Goal: Transaction & Acquisition: Obtain resource

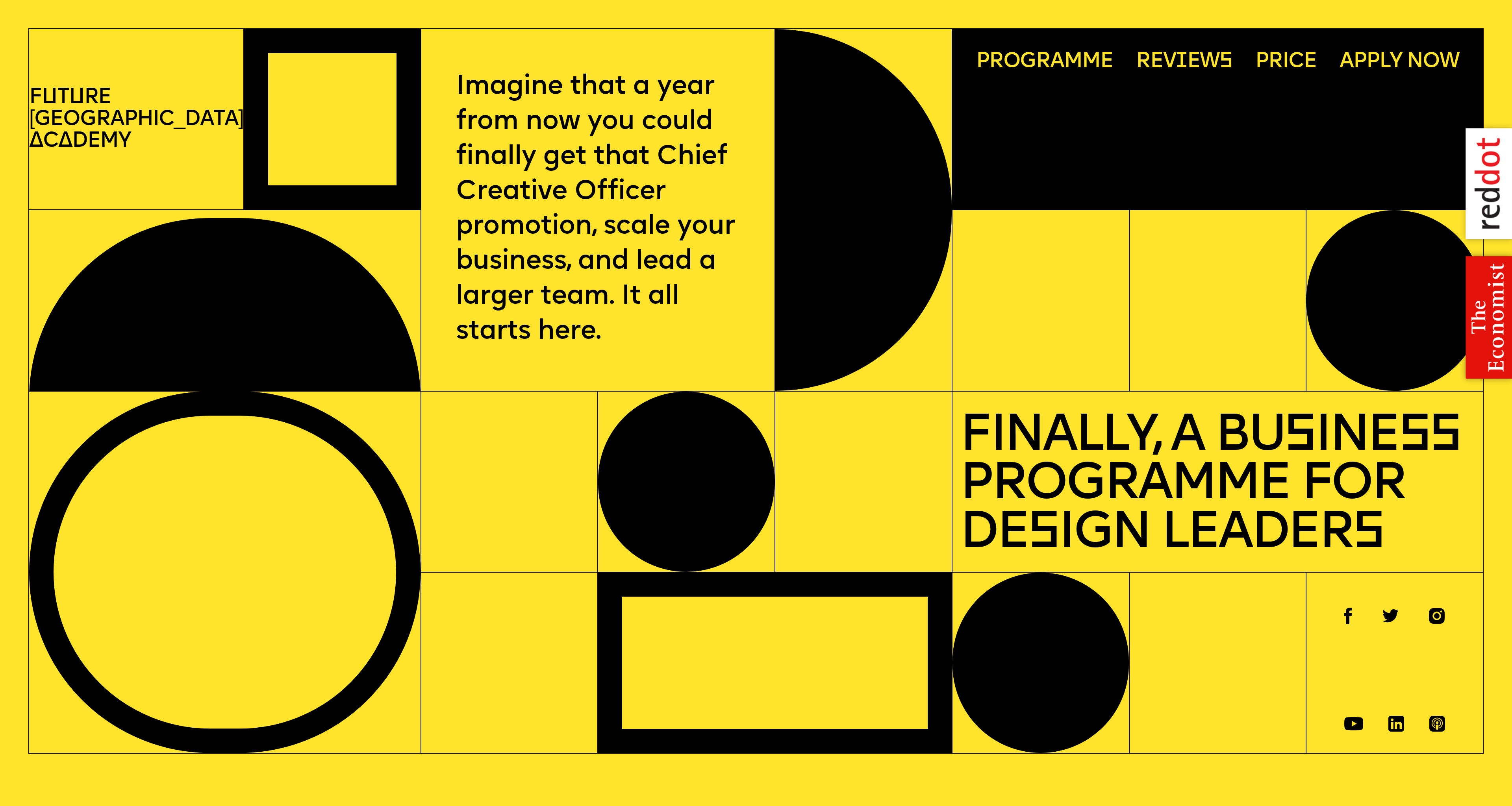
click at [1045, 61] on span "Programme" at bounding box center [1044, 61] width 137 height 21
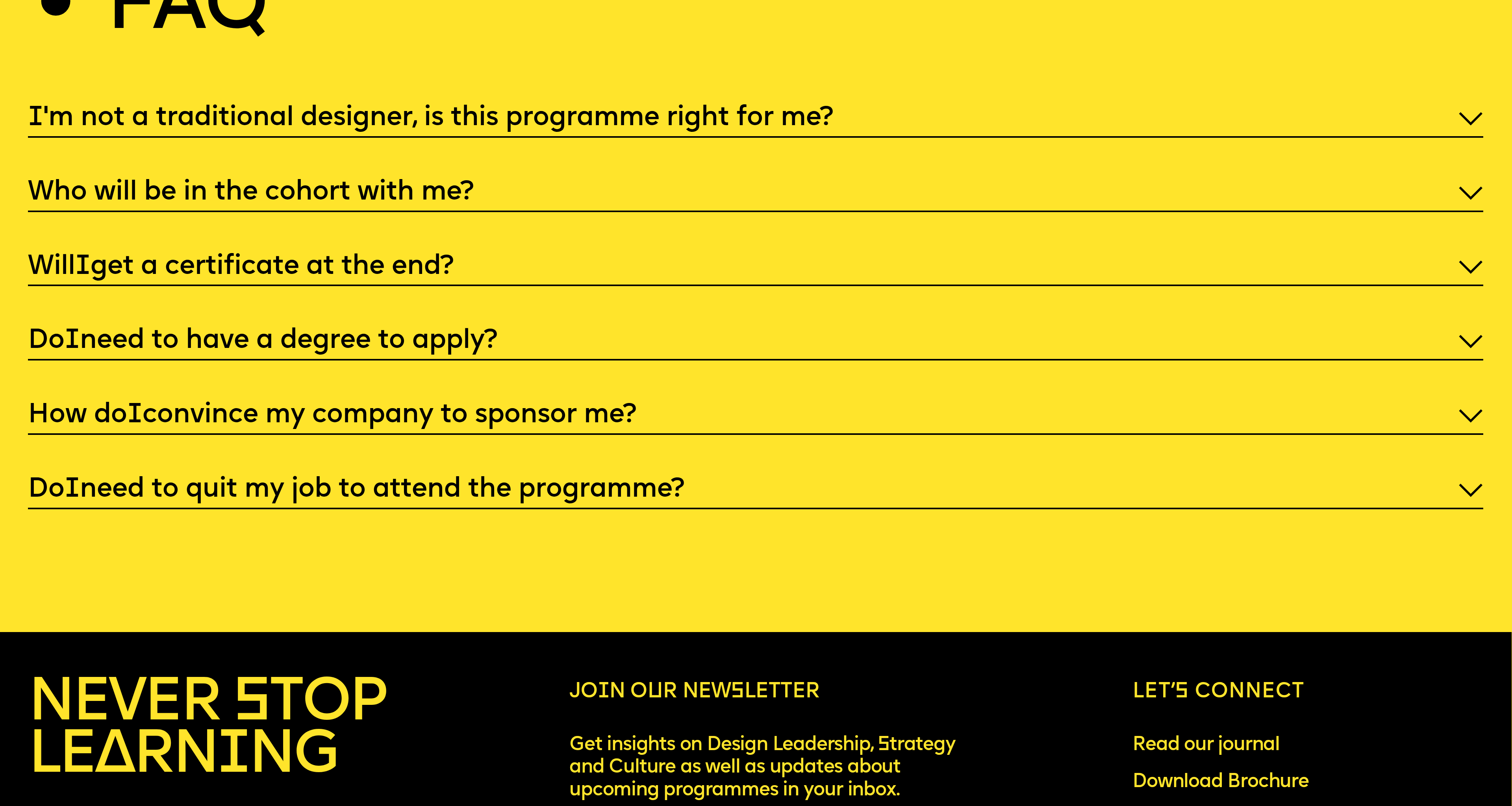
scroll to position [7292, 1]
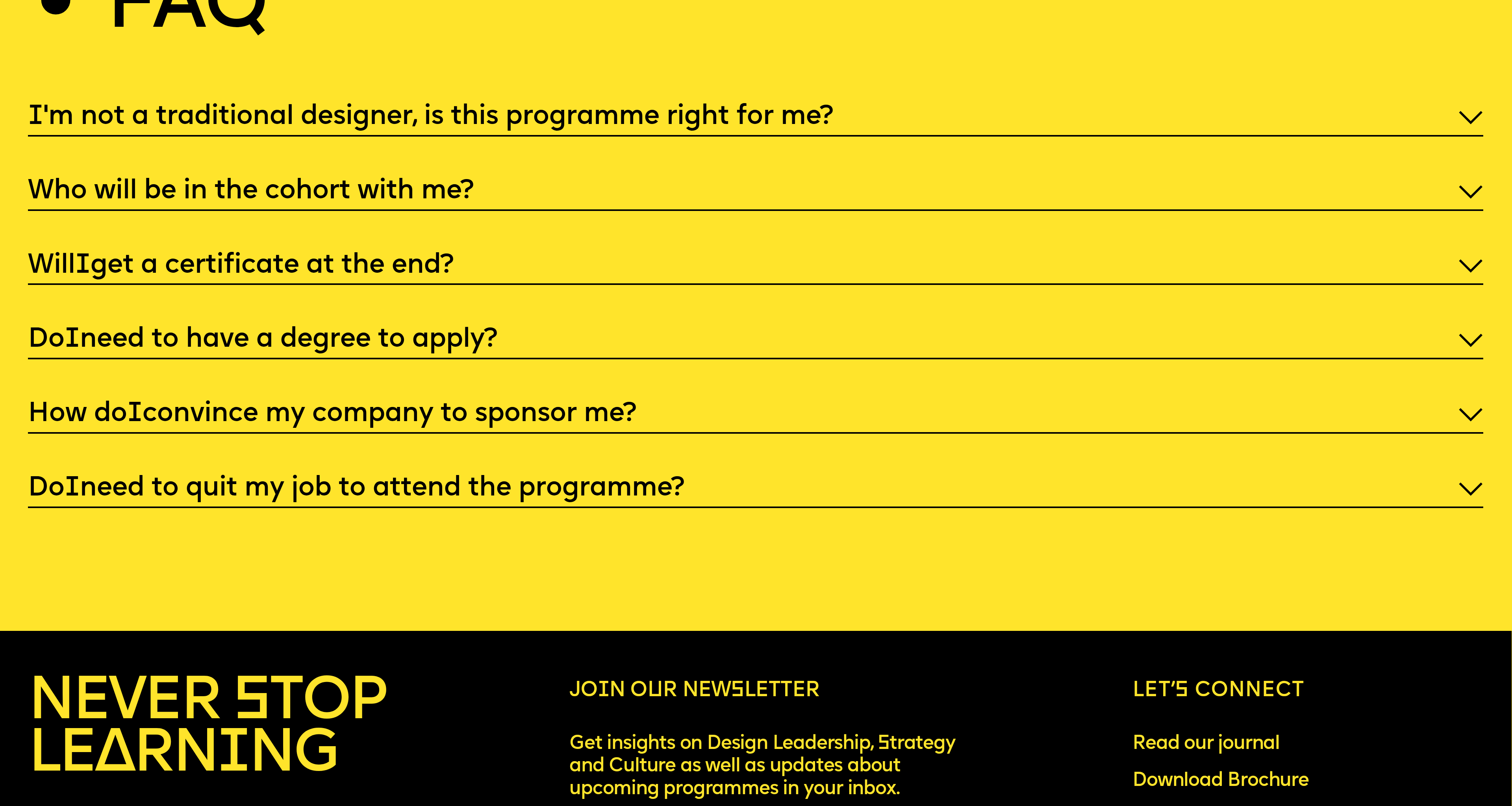
click at [360, 174] on p "Who will be in the cohort with me?" at bounding box center [756, 192] width 1455 height 35
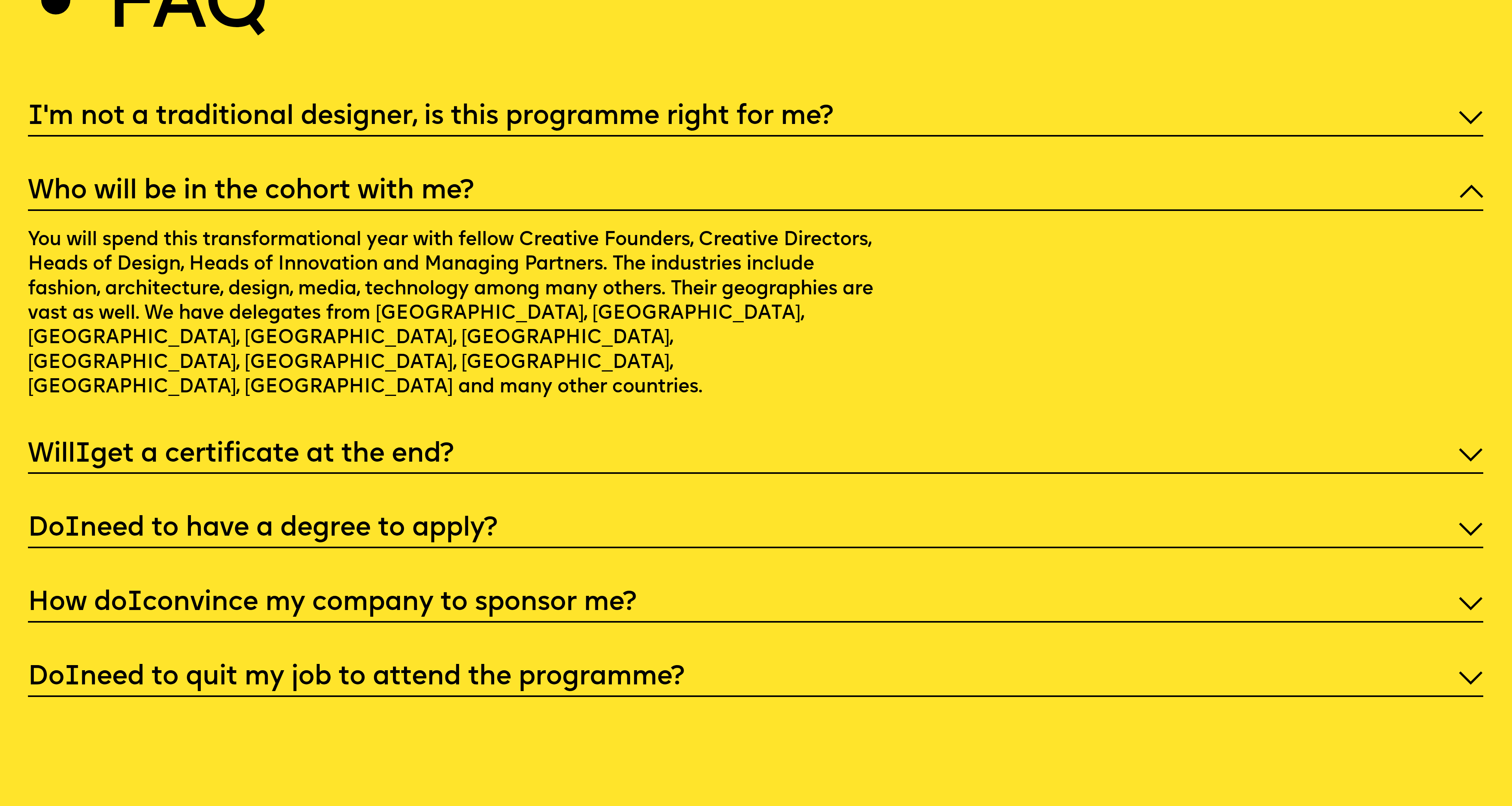
click at [317, 437] on p "Will I get a certificate at the end?" at bounding box center [756, 455] width 1455 height 35
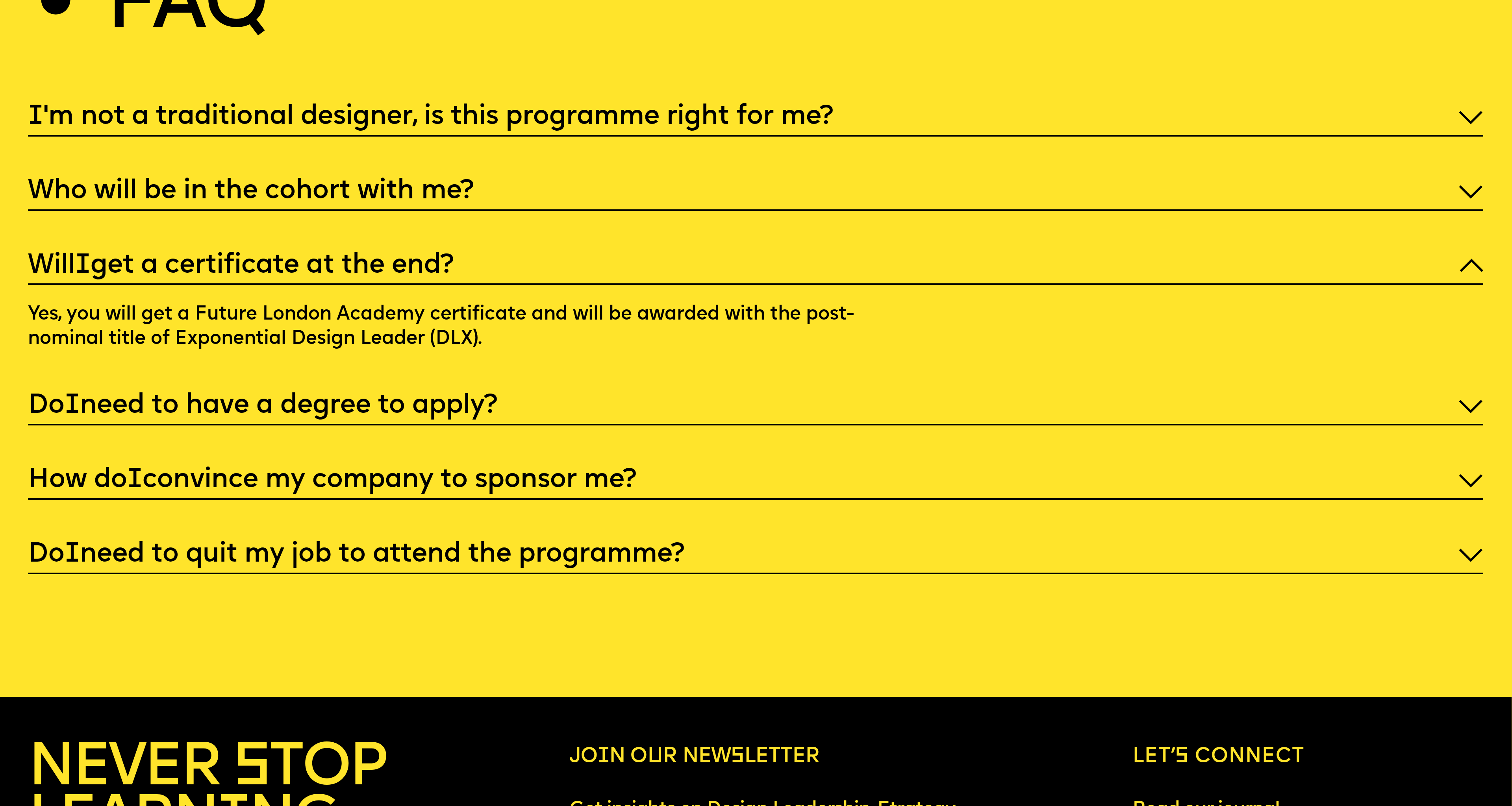
click at [319, 389] on p "Do I need to have a degree to apply?" at bounding box center [756, 406] width 1455 height 35
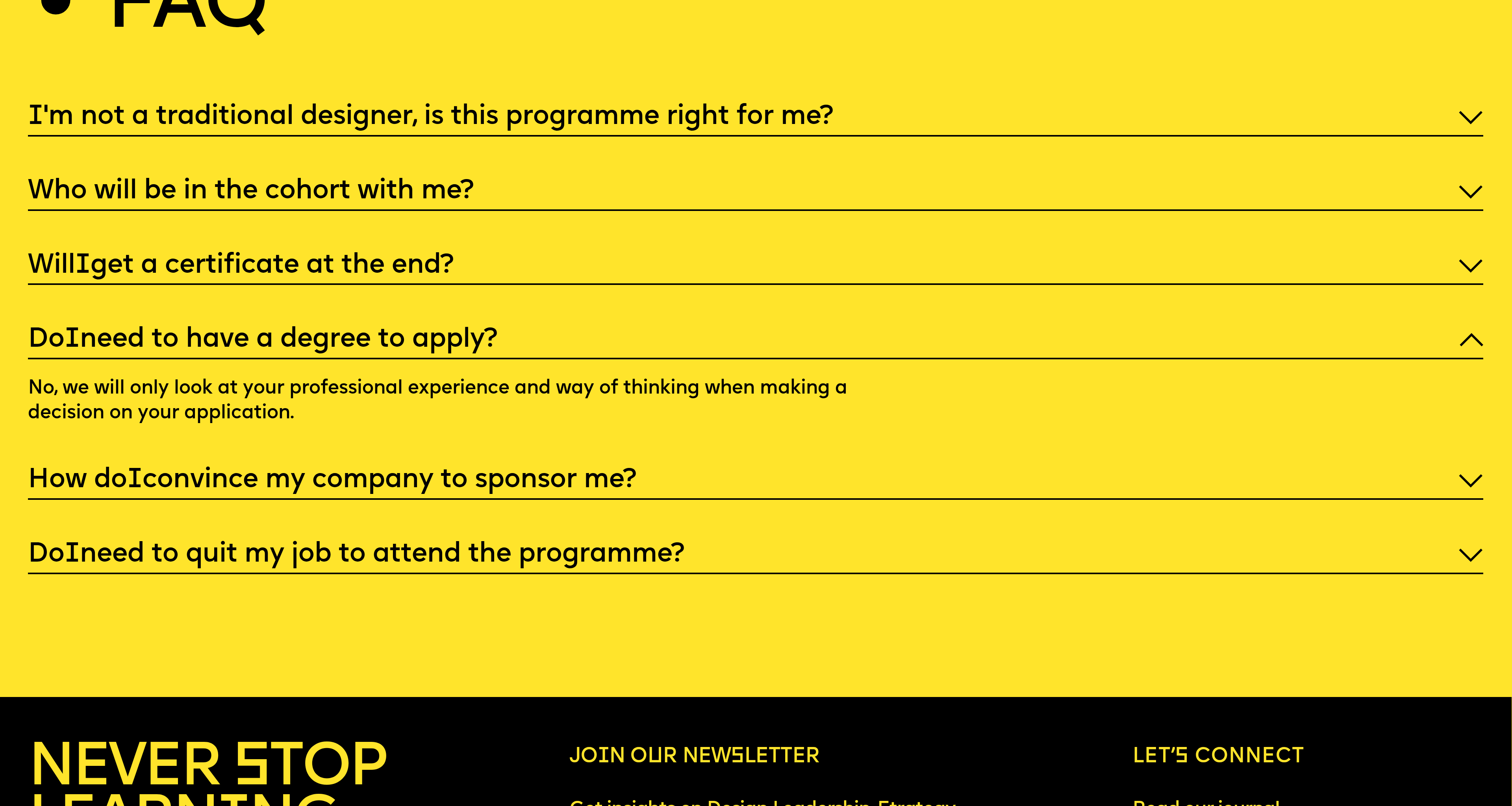
click at [306, 463] on p "How do I convince my company to sponsor me?" at bounding box center [756, 480] width 1455 height 35
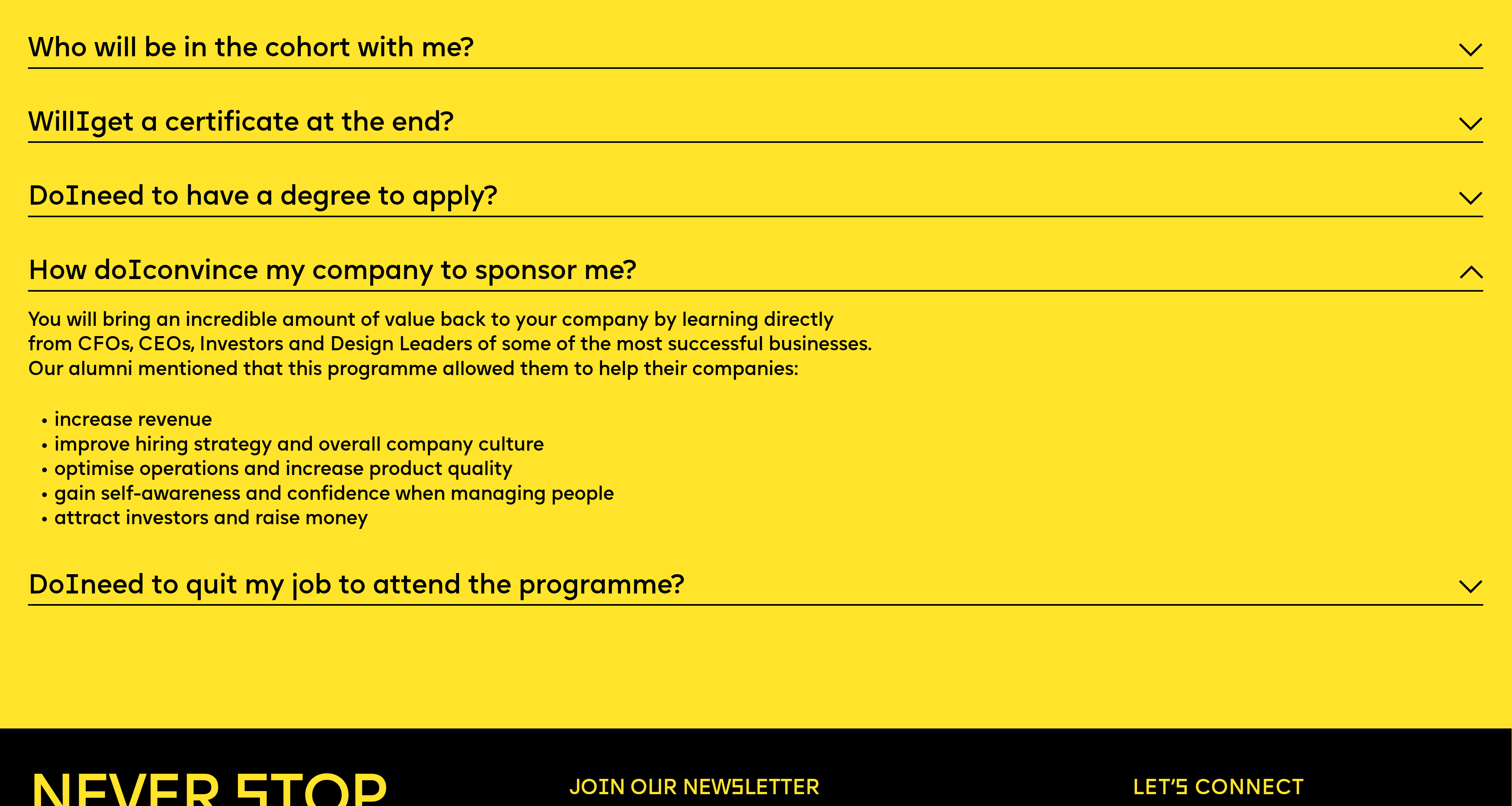
scroll to position [7434, 1]
click at [512, 570] on p "Do I need to quit my job to attend the programme?" at bounding box center [756, 587] width 1455 height 35
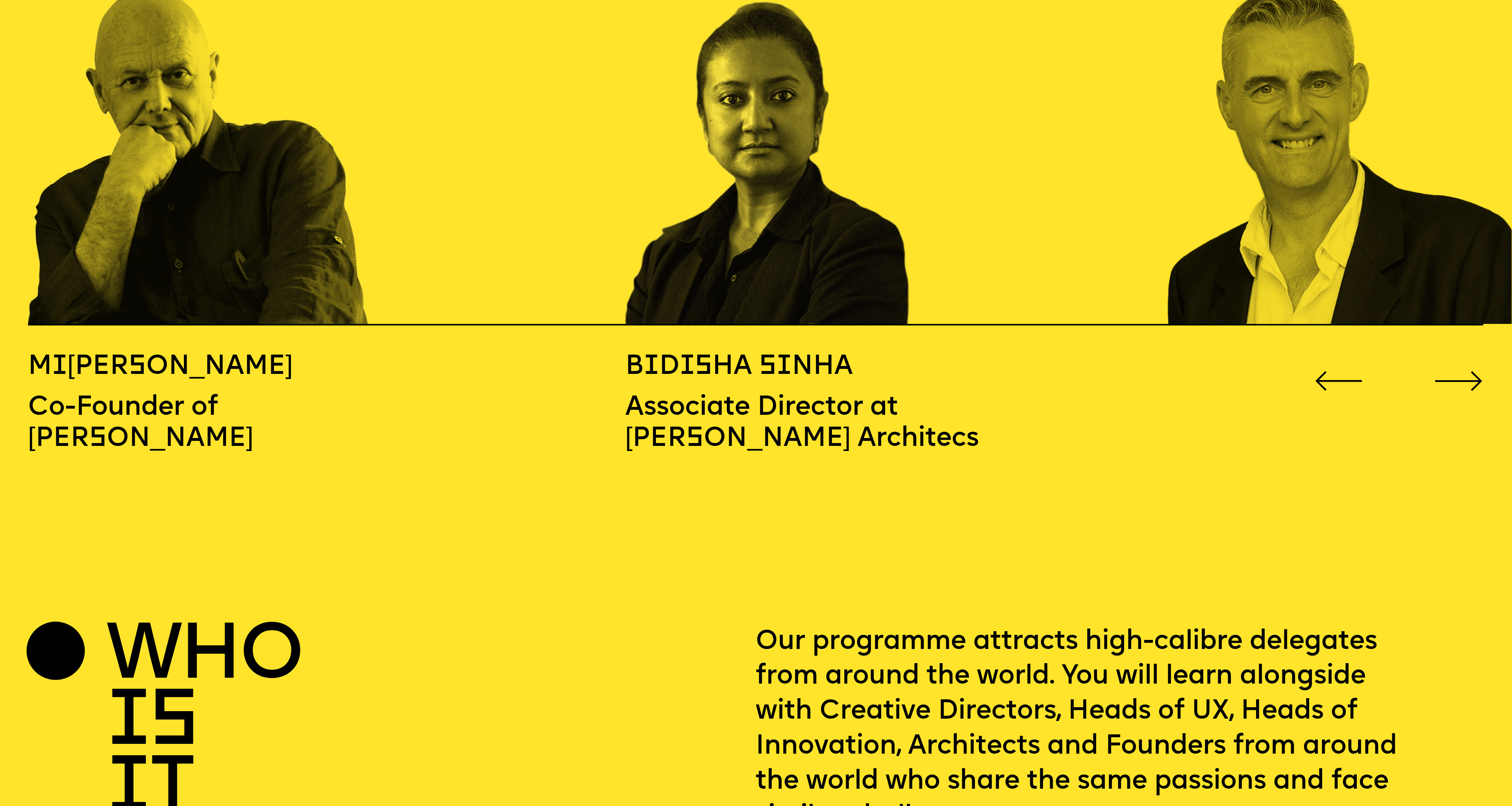
scroll to position [2325, 1]
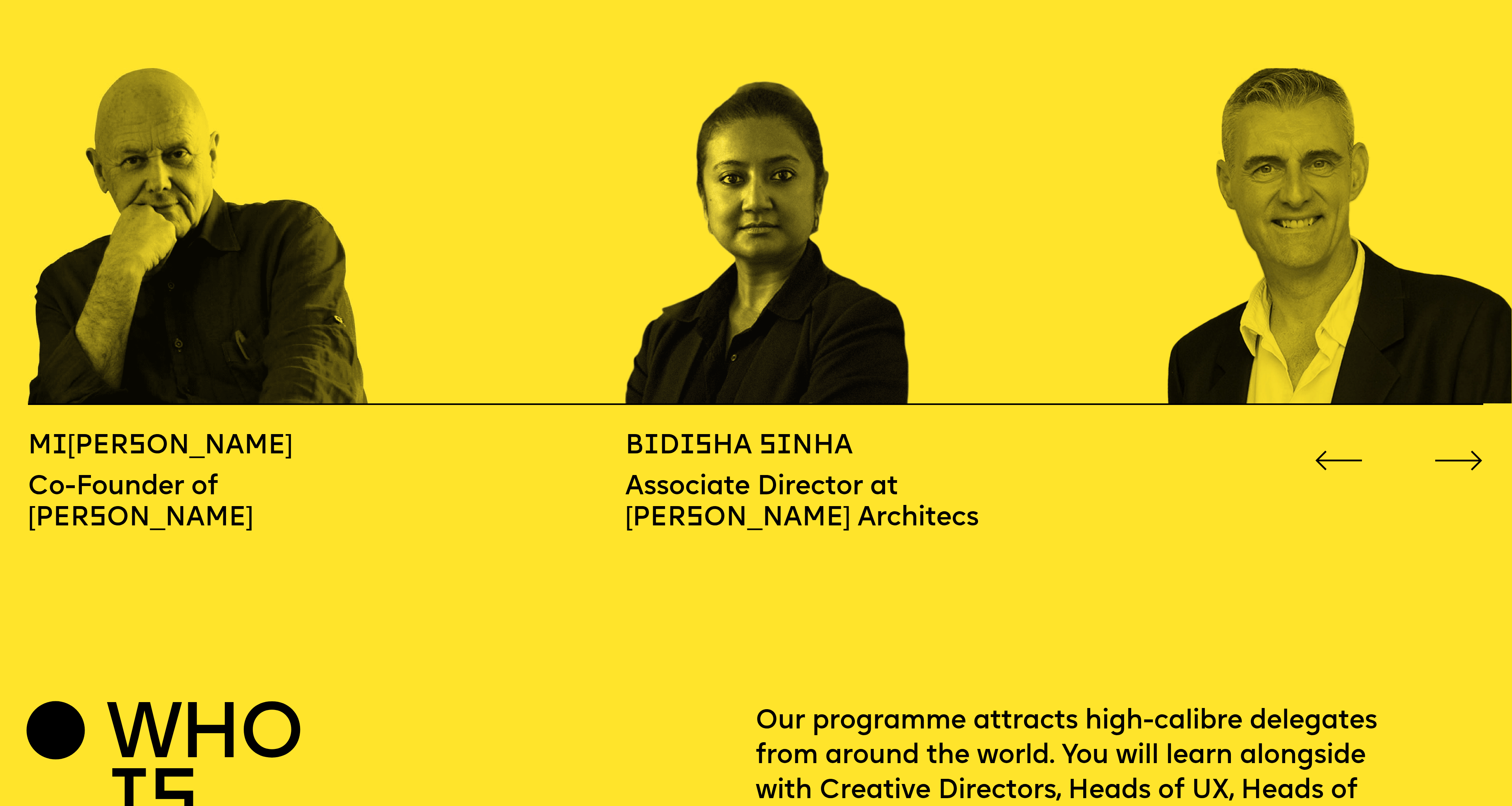
click at [1460, 451] on icon "Go to next slide" at bounding box center [1458, 460] width 49 height 20
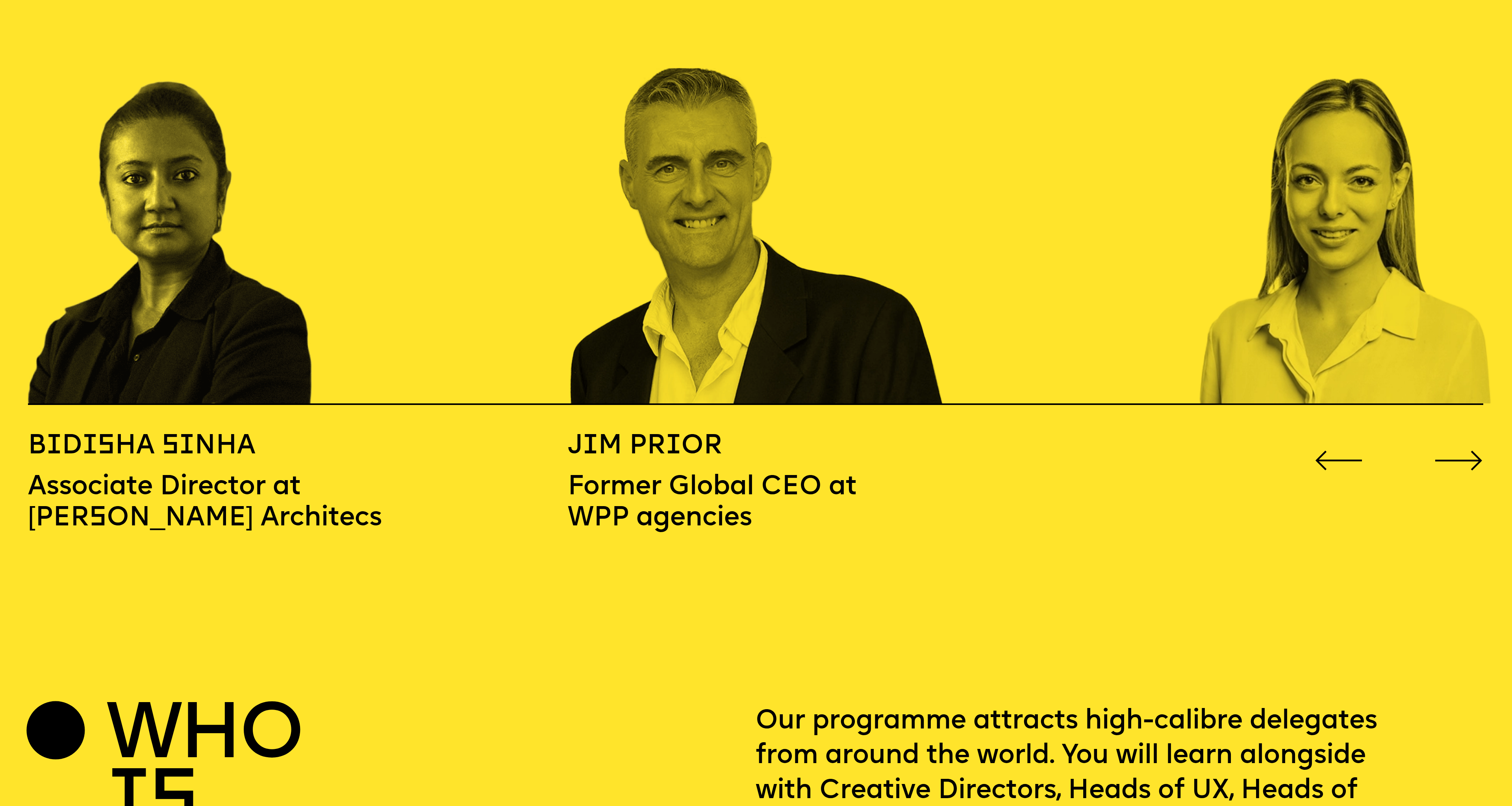
click at [1460, 451] on icon "Go to next slide" at bounding box center [1458, 460] width 49 height 20
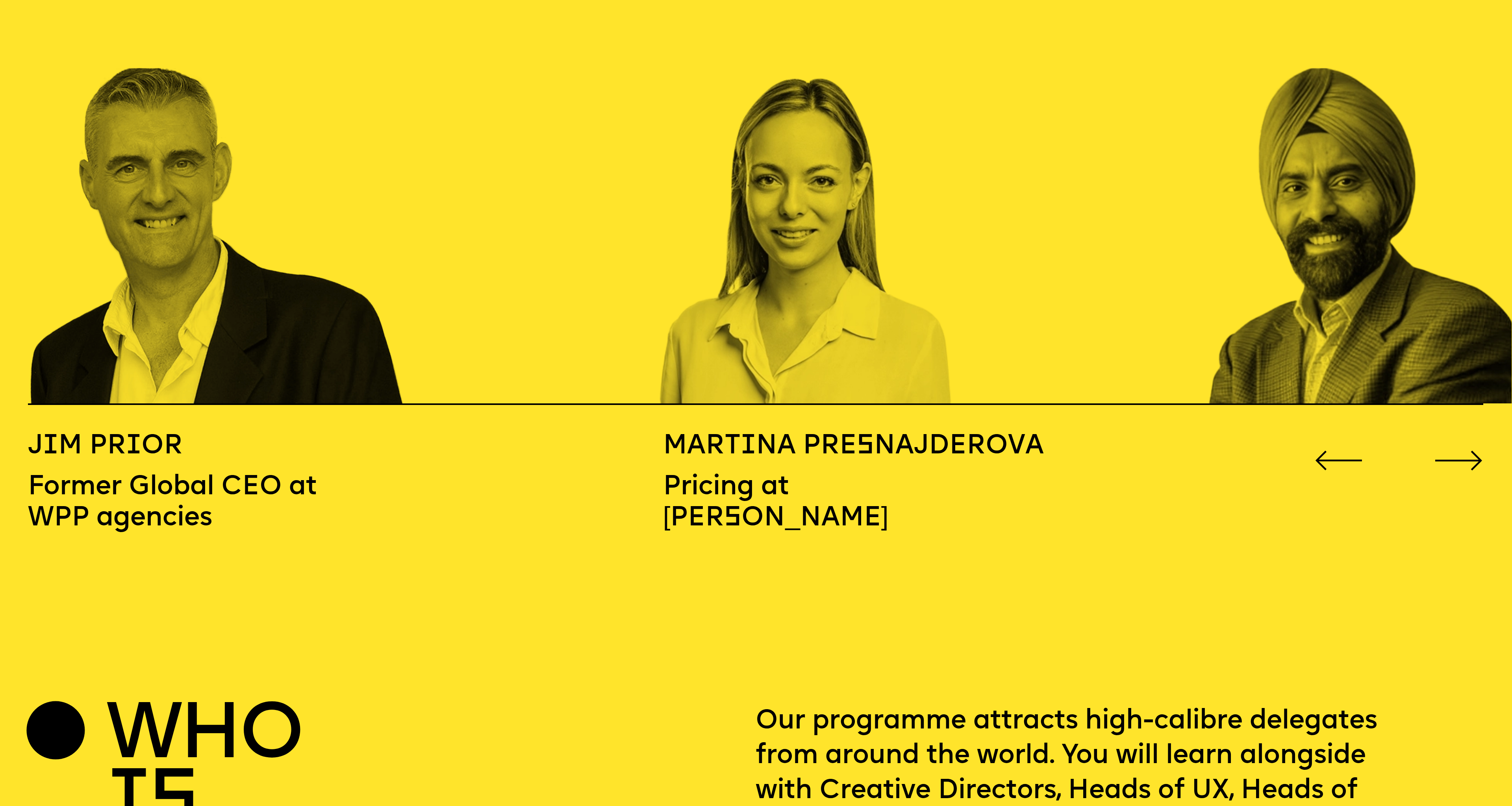
click at [1460, 451] on icon "Go to next slide" at bounding box center [1458, 460] width 49 height 20
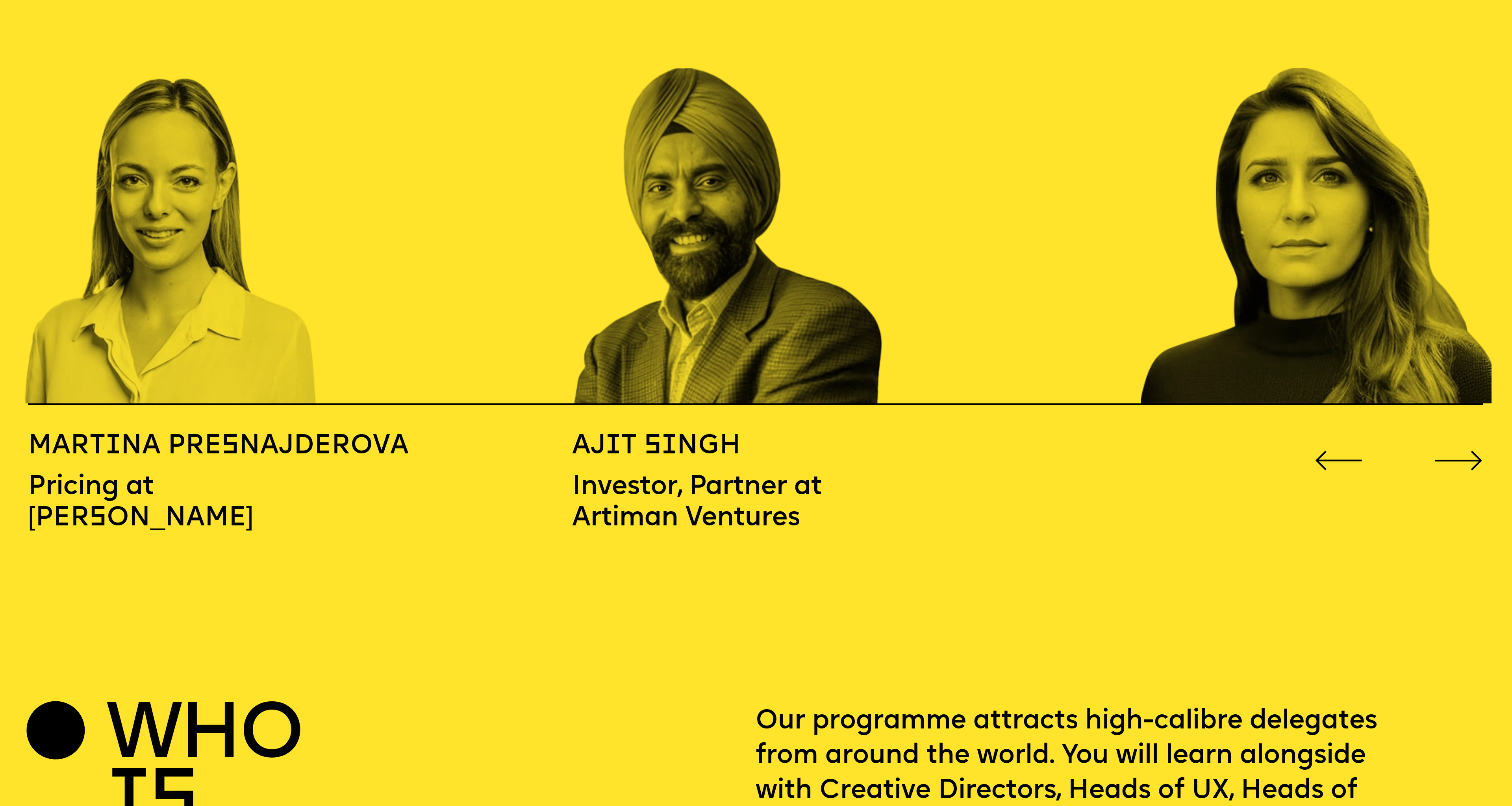
click at [1460, 451] on icon "Go to next slide" at bounding box center [1458, 460] width 49 height 20
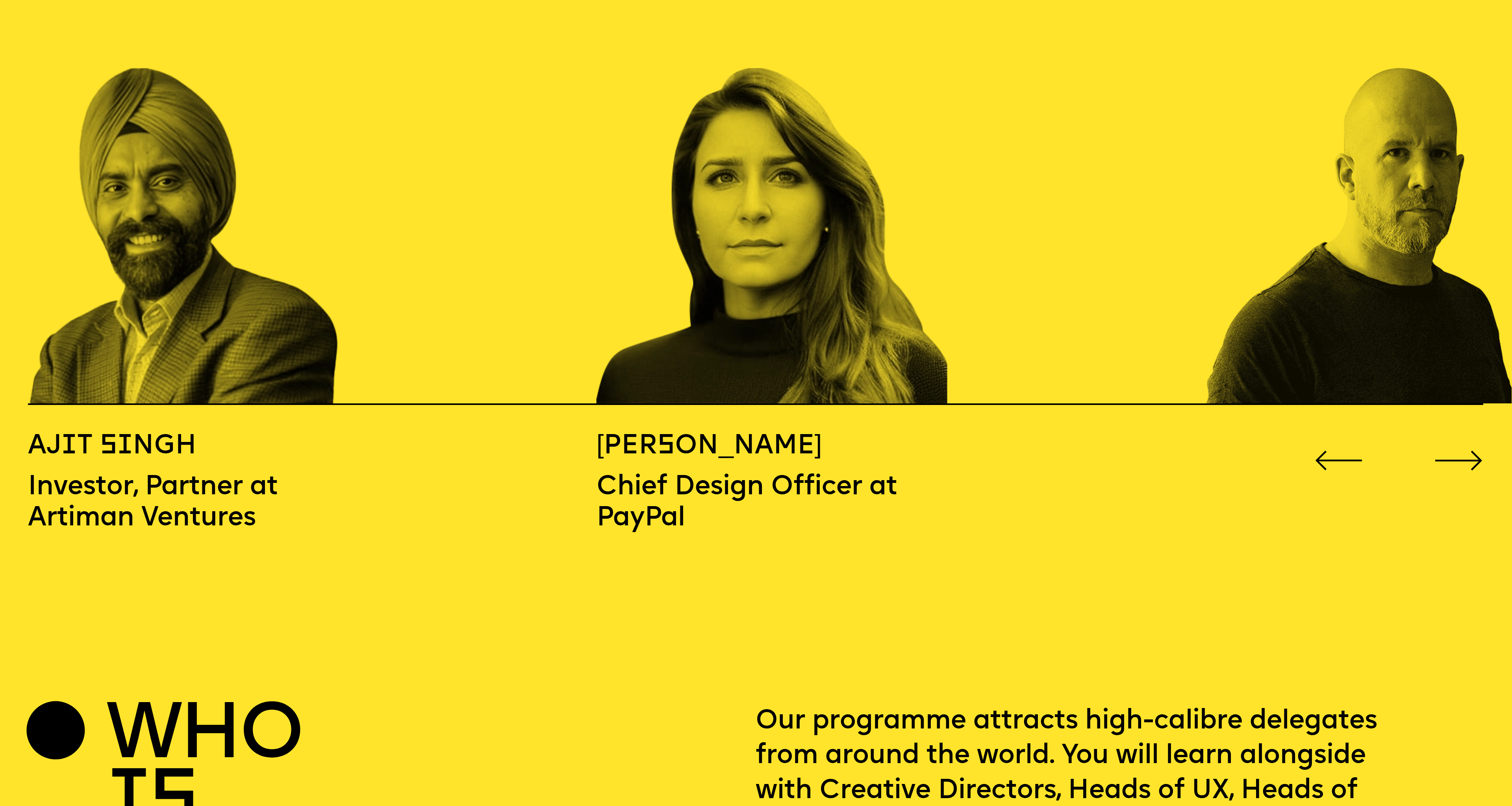
click at [1460, 451] on icon "Go to next slide" at bounding box center [1458, 460] width 49 height 20
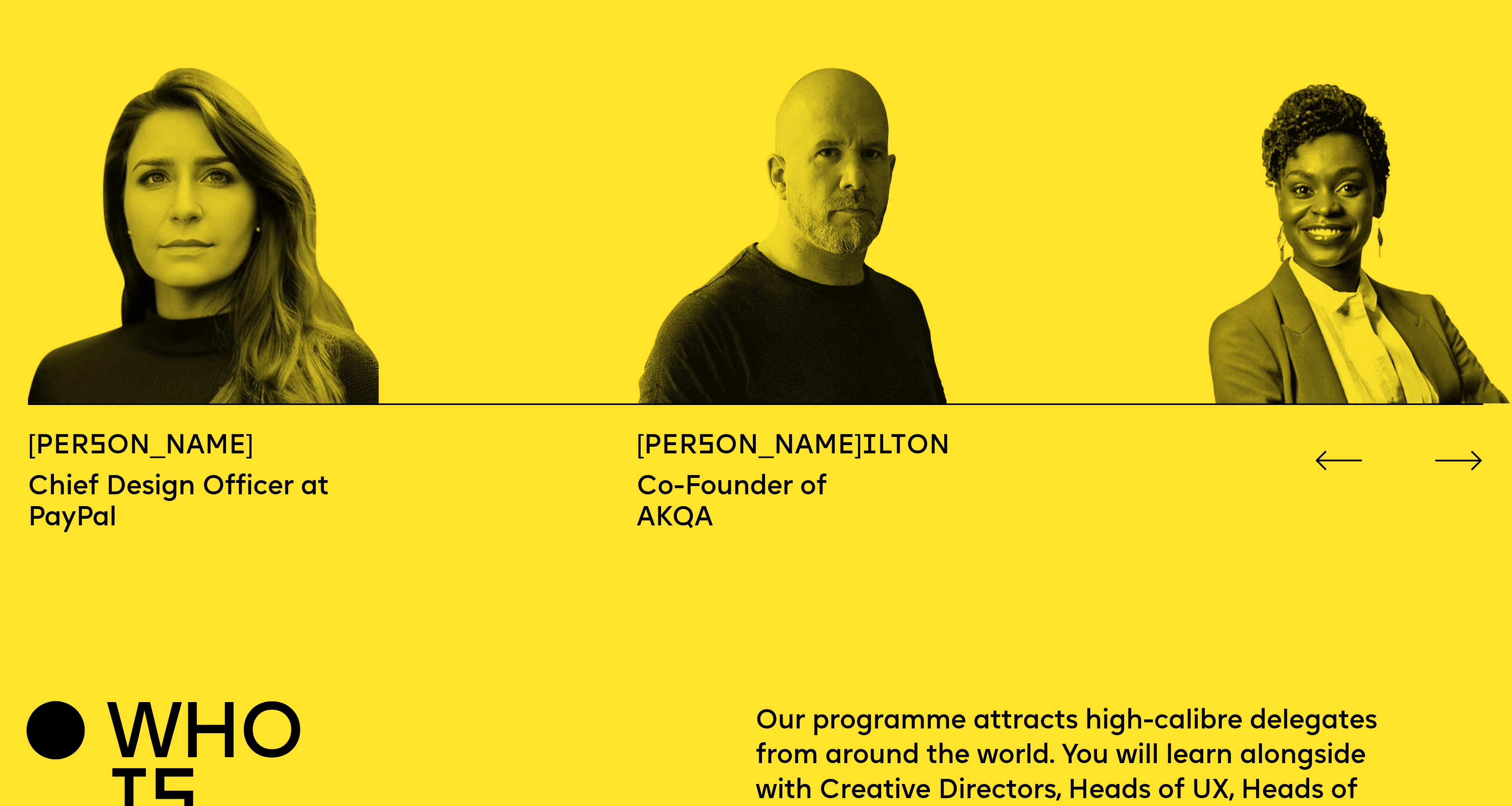
click at [1460, 451] on icon "Go to next slide" at bounding box center [1458, 460] width 49 height 20
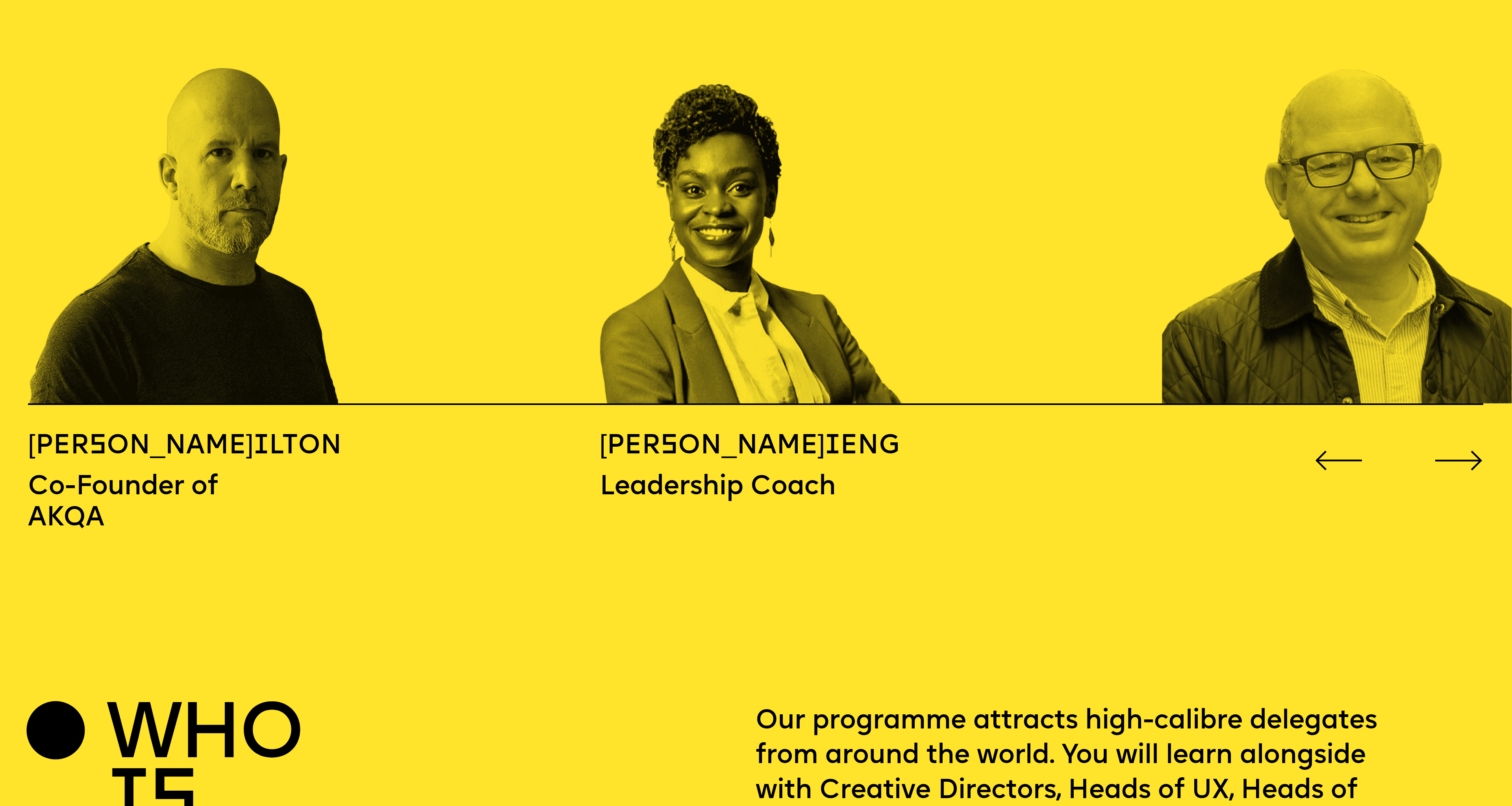
click at [1460, 451] on icon "Go to next slide" at bounding box center [1458, 460] width 49 height 20
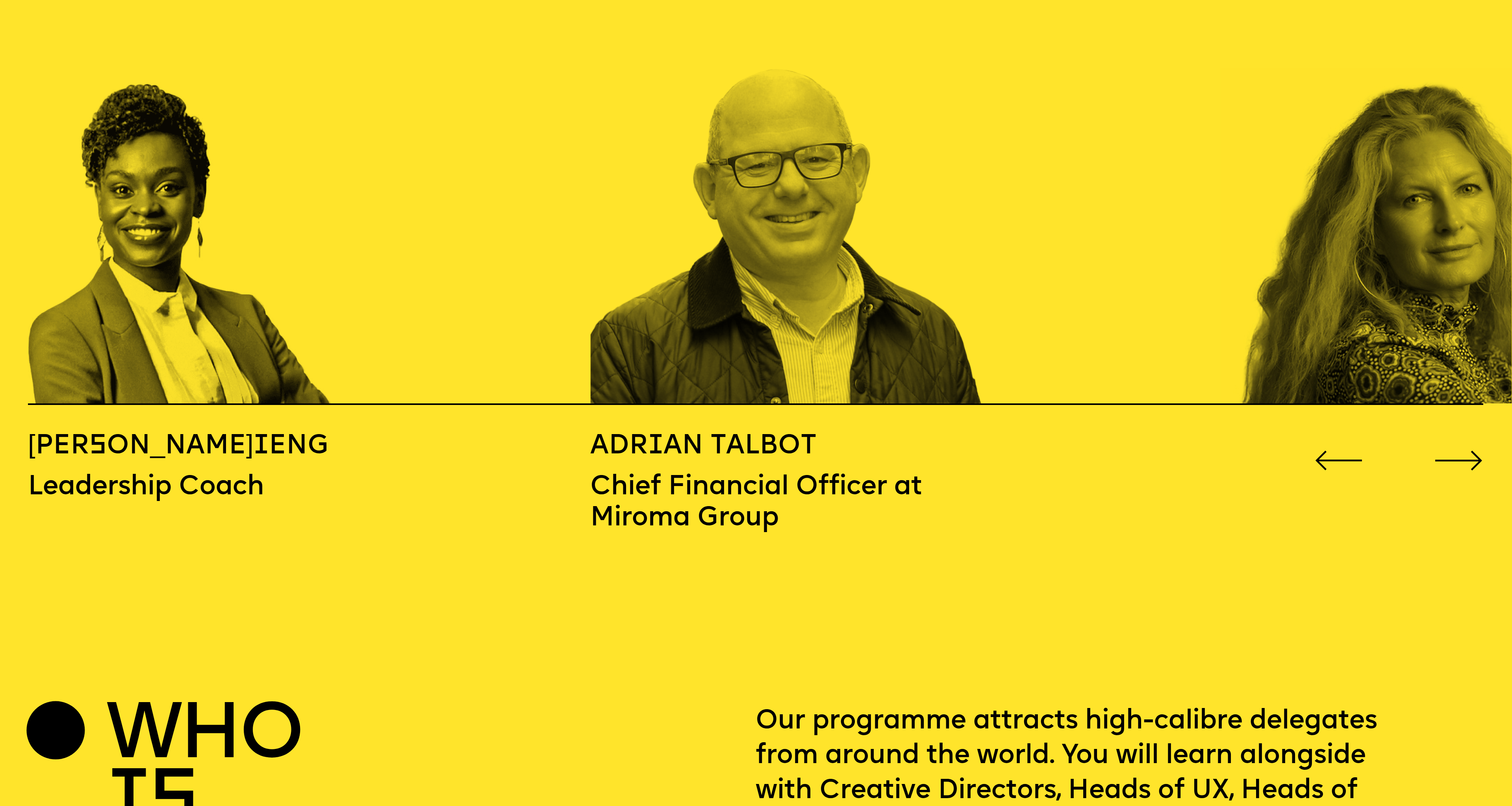
click at [1460, 451] on icon "Go to next slide" at bounding box center [1458, 460] width 49 height 20
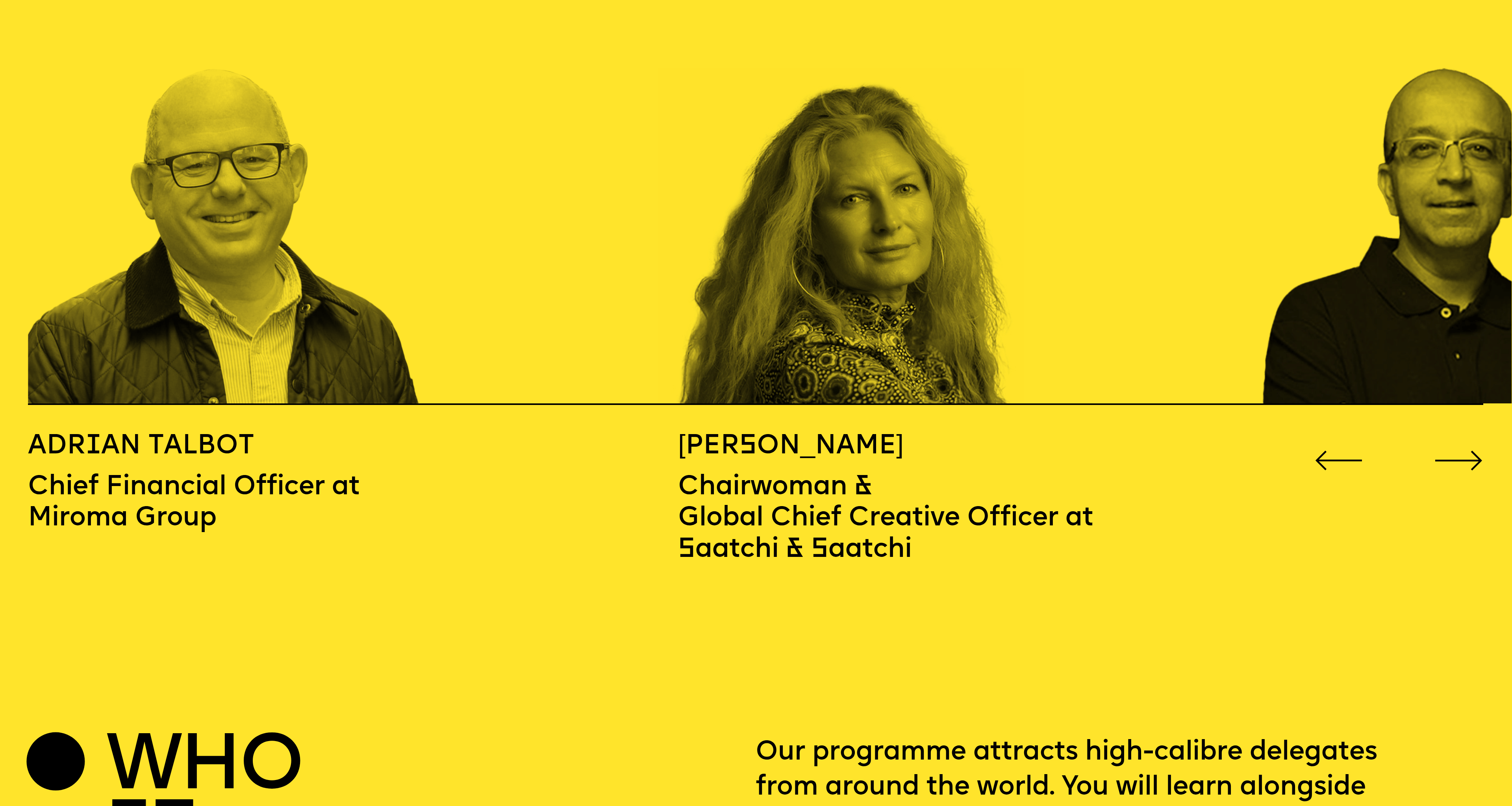
click at [1460, 451] on icon "Go to next slide" at bounding box center [1458, 460] width 49 height 20
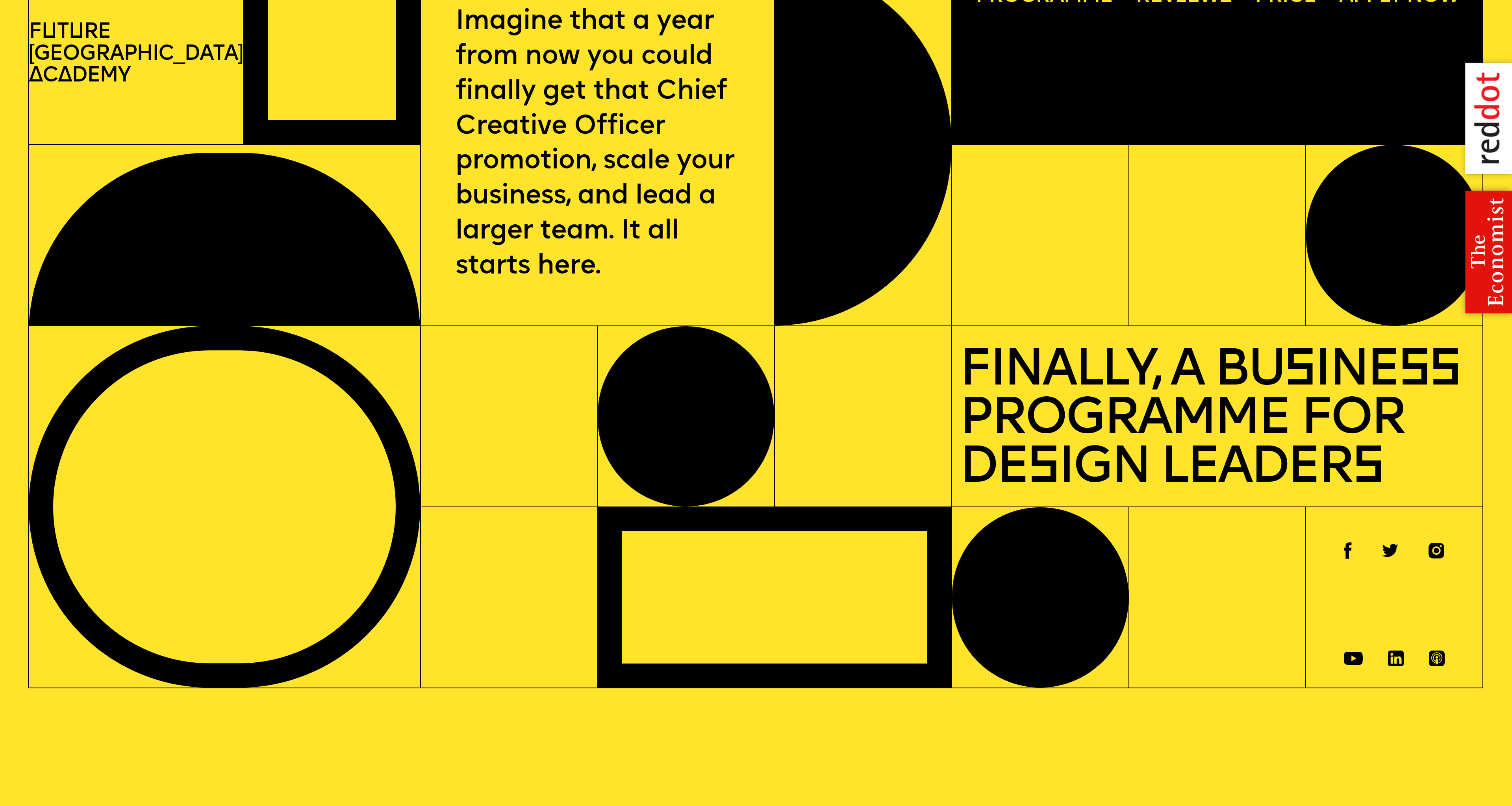
scroll to position [0, 1]
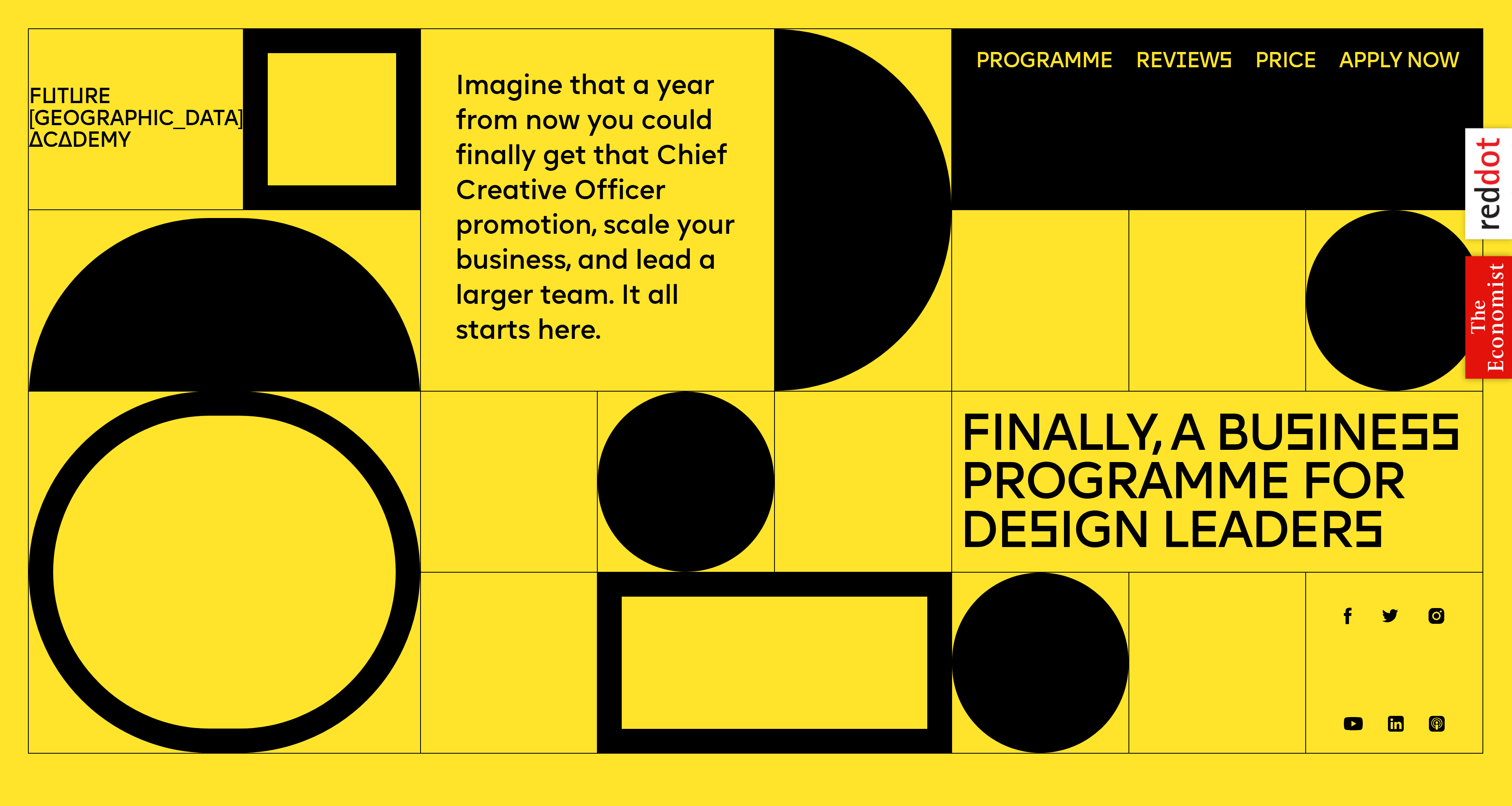
click at [1183, 63] on span "Rev i ews" at bounding box center [1184, 61] width 96 height 21
click at [154, 108] on p "F u t u re London A c a demy" at bounding box center [136, 119] width 214 height 65
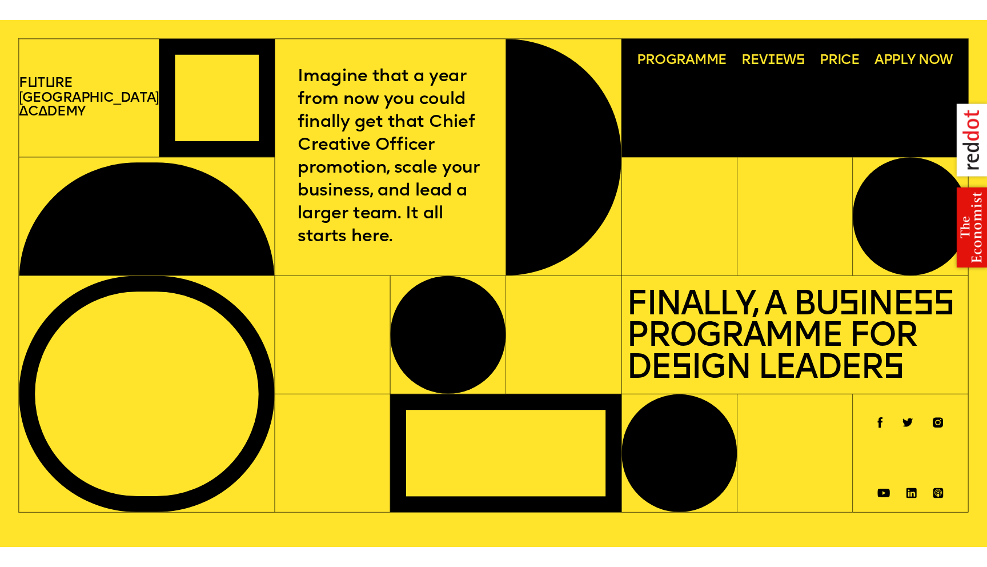
scroll to position [0, 0]
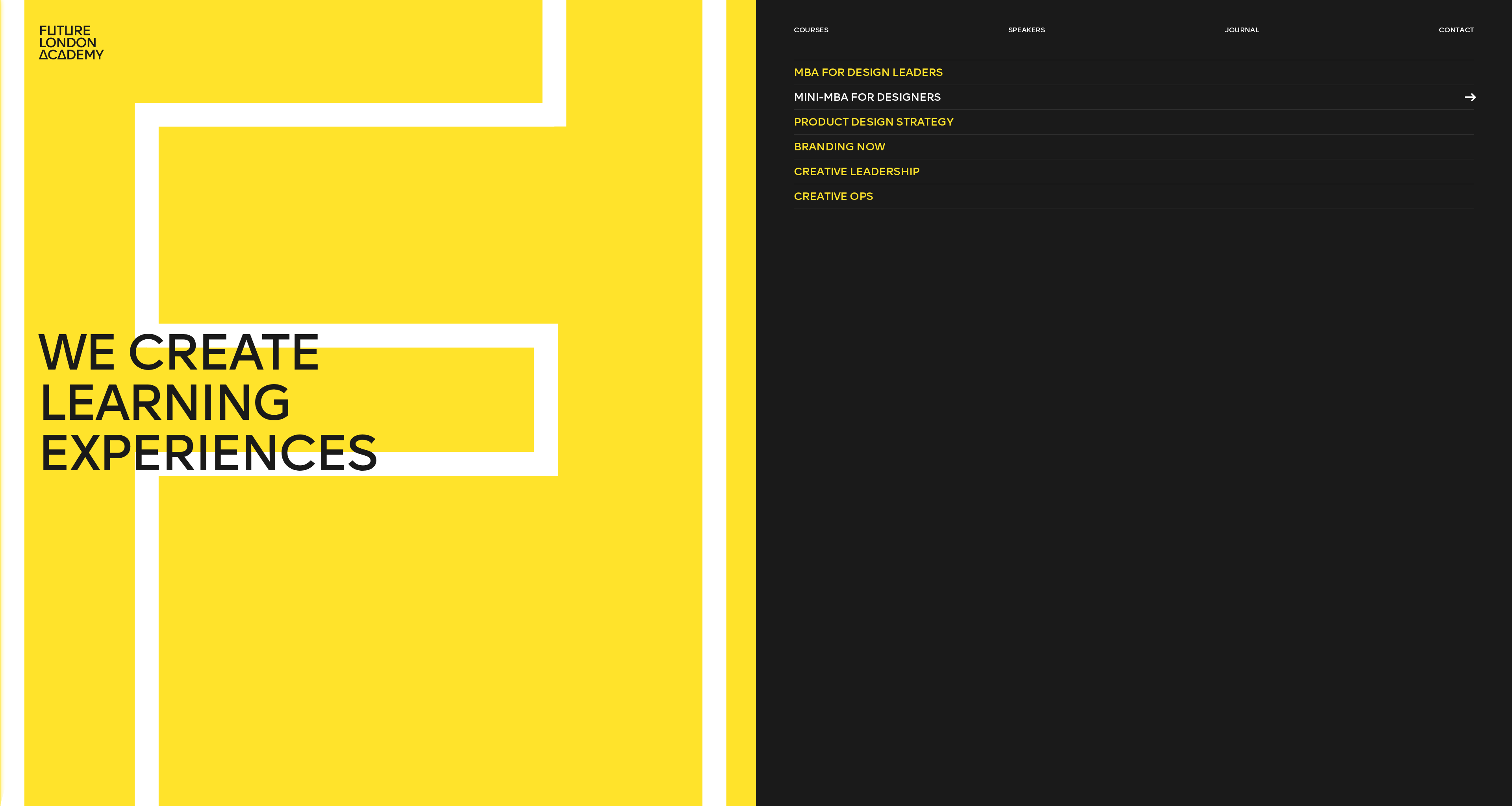
click at [832, 97] on span "Mini-MBA for Designers" at bounding box center [868, 96] width 147 height 13
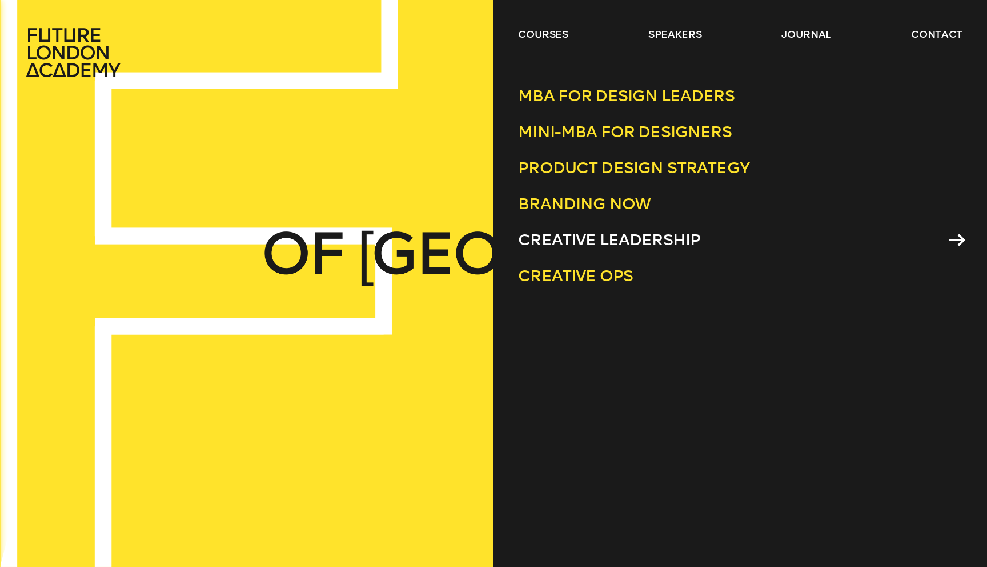
click at [570, 234] on span "Creative Leadership" at bounding box center [609, 239] width 182 height 19
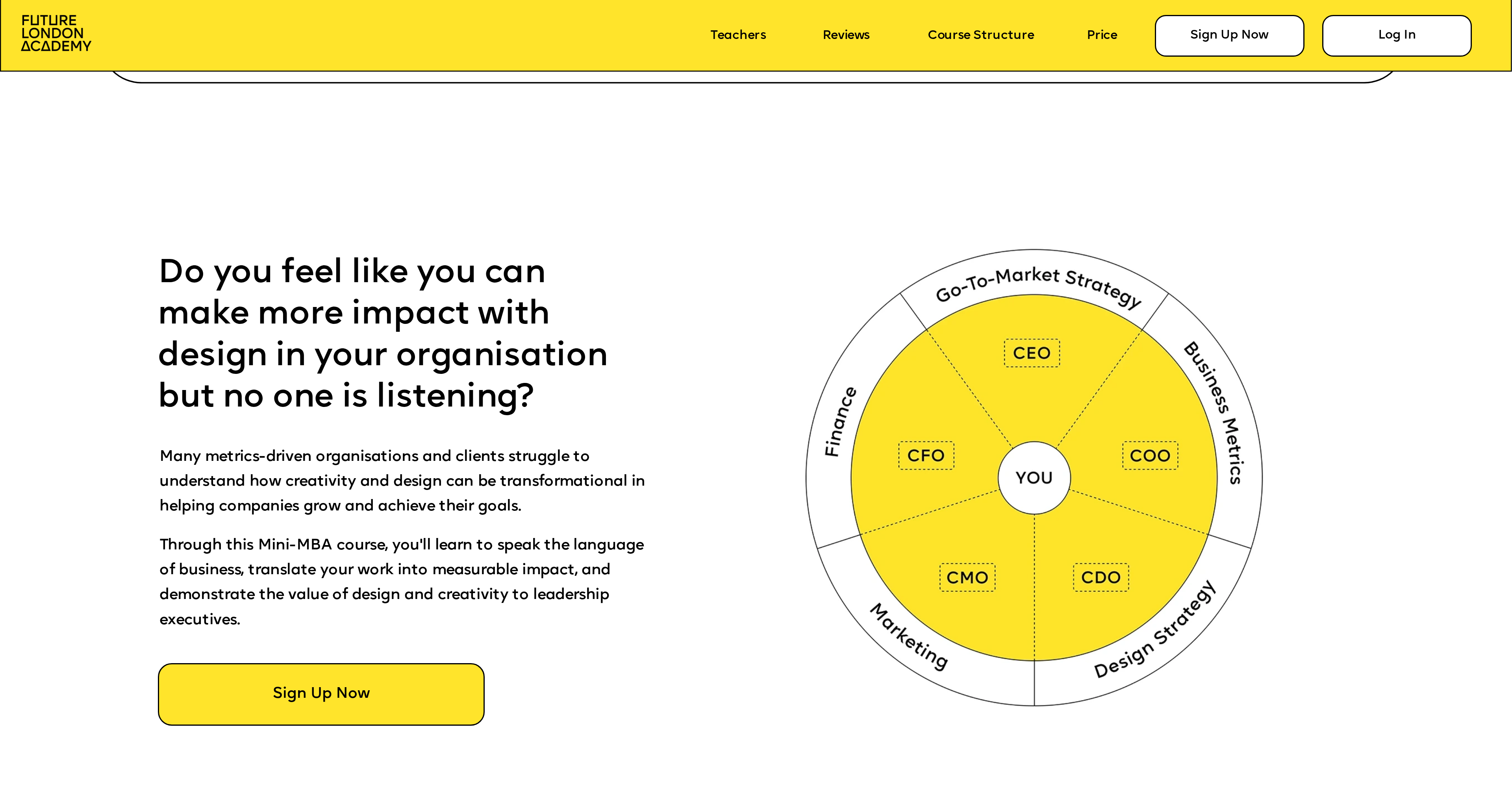
scroll to position [829, 0]
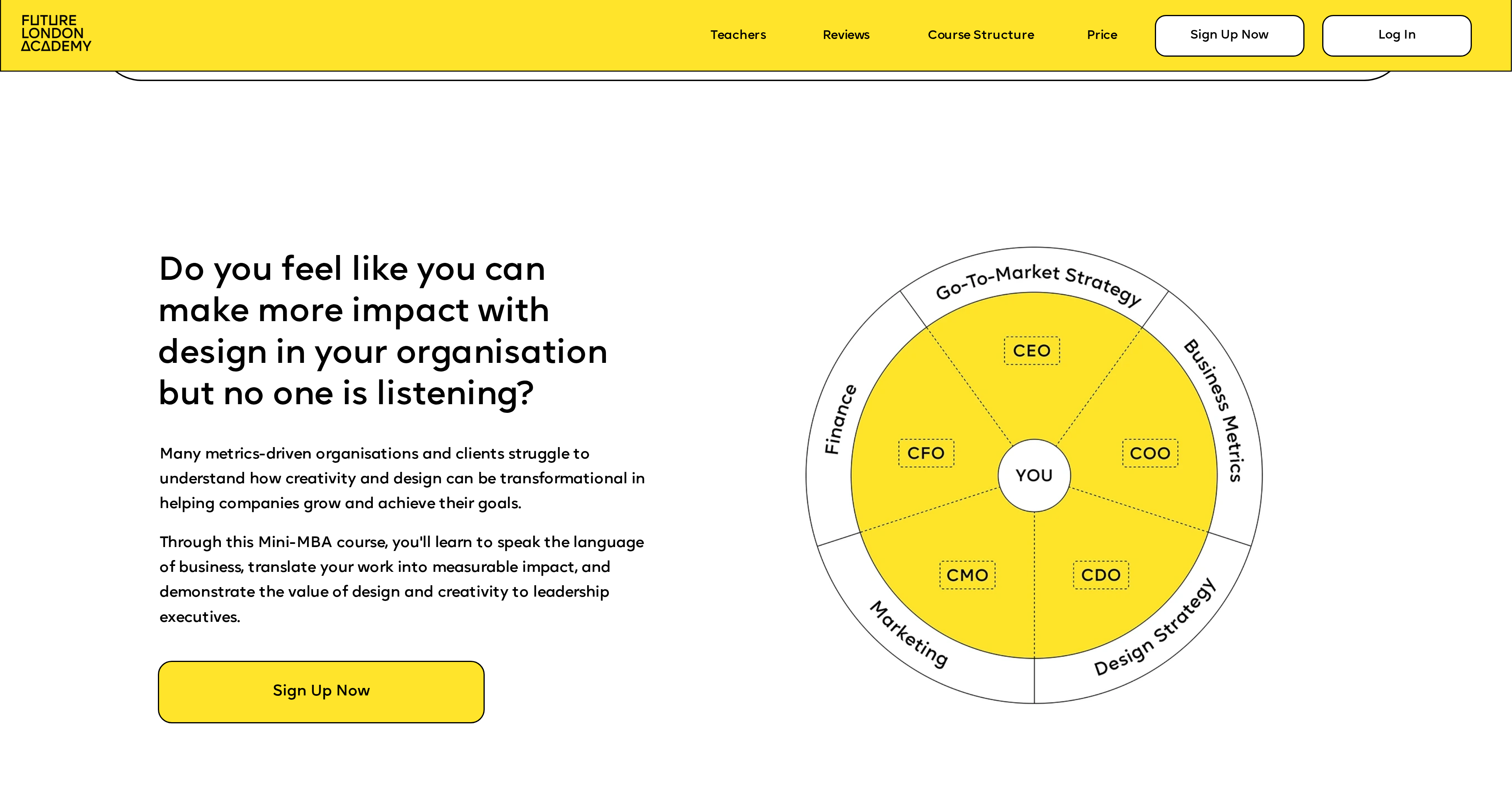
click at [1149, 646] on img at bounding box center [1037, 472] width 527 height 530
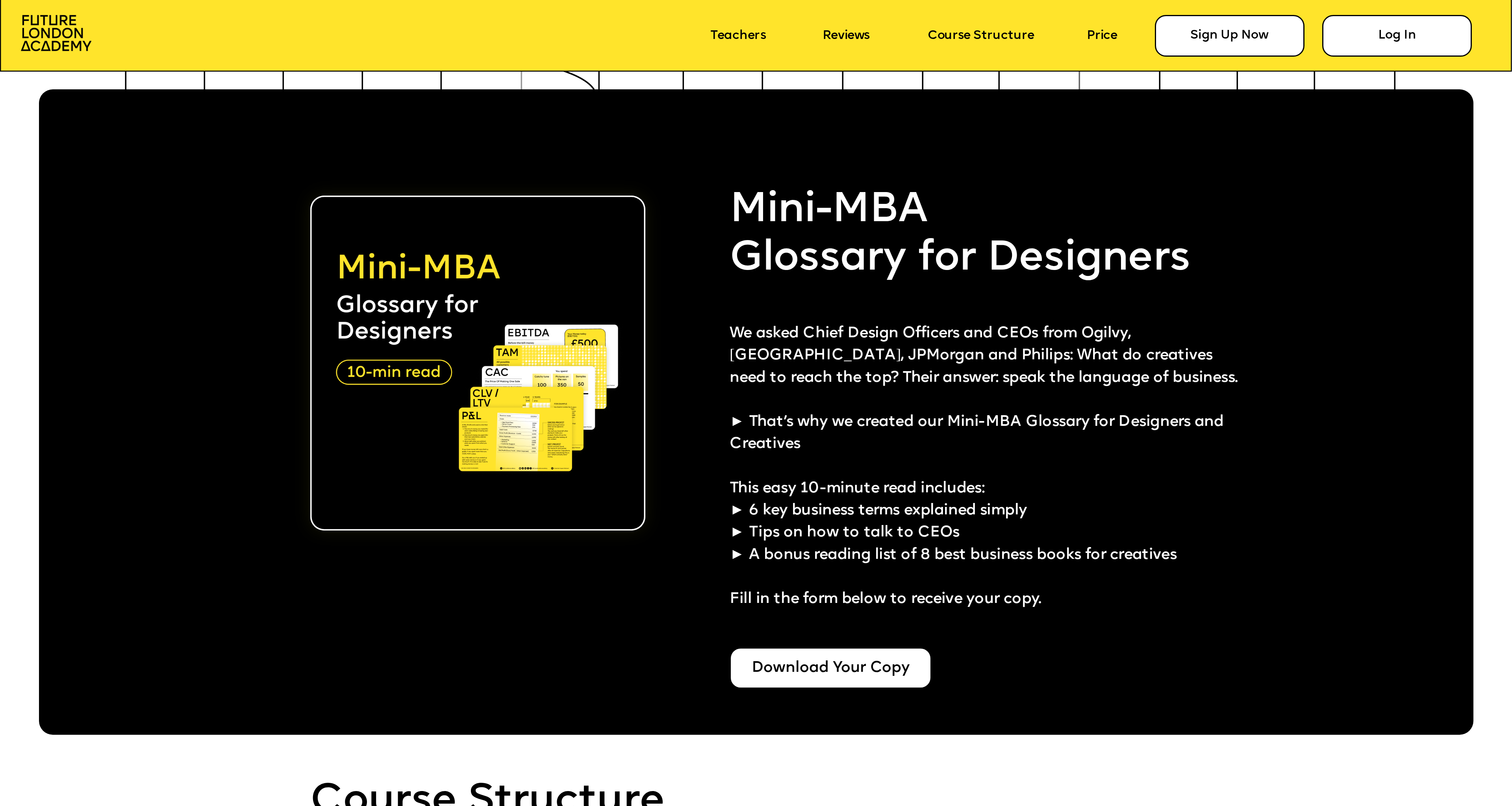
scroll to position [3670, 0]
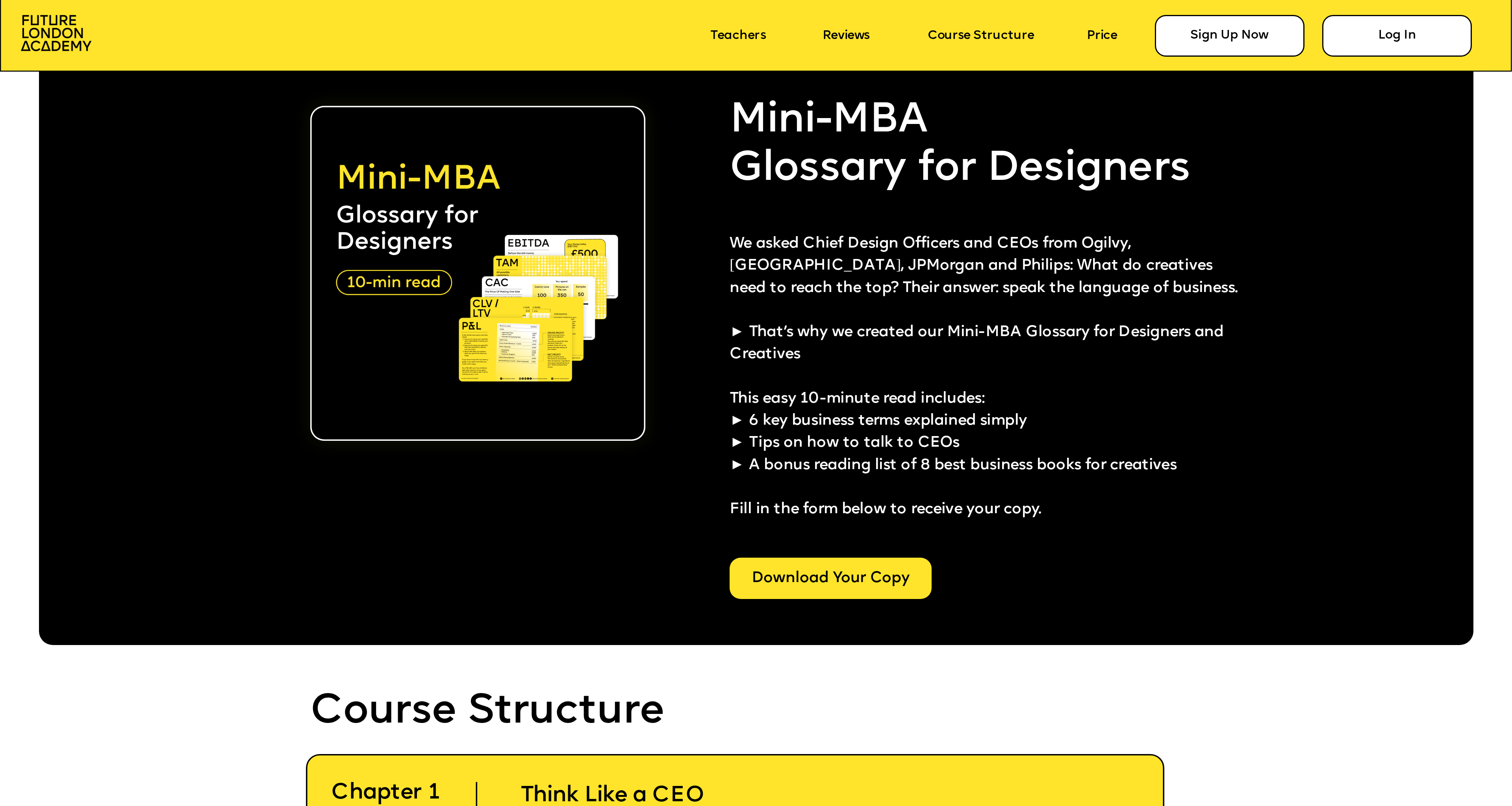
click at [784, 588] on div "Download Your Copy" at bounding box center [830, 579] width 202 height 41
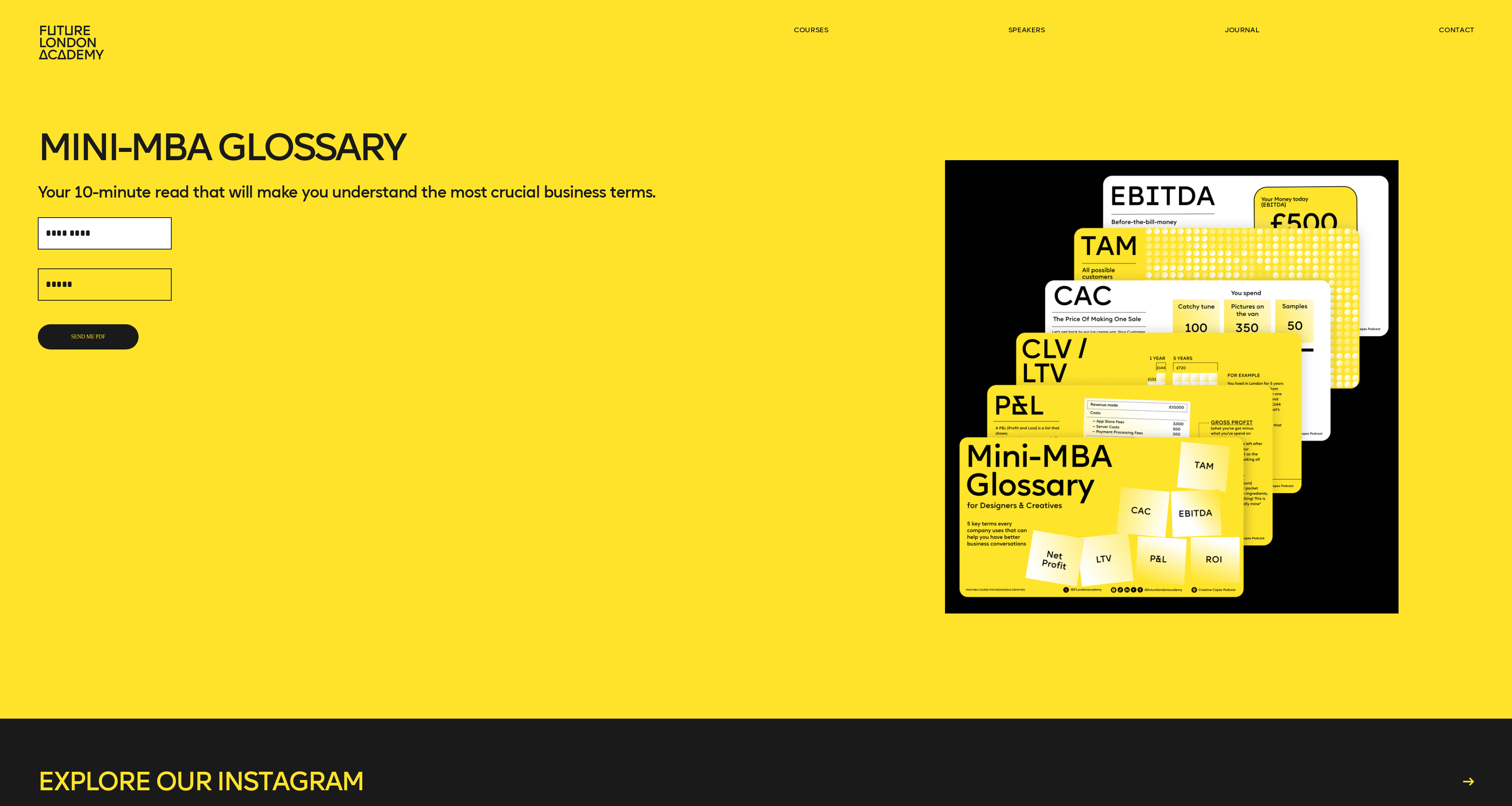
click at [74, 237] on input "text" at bounding box center [105, 233] width 134 height 32
type input "**********"
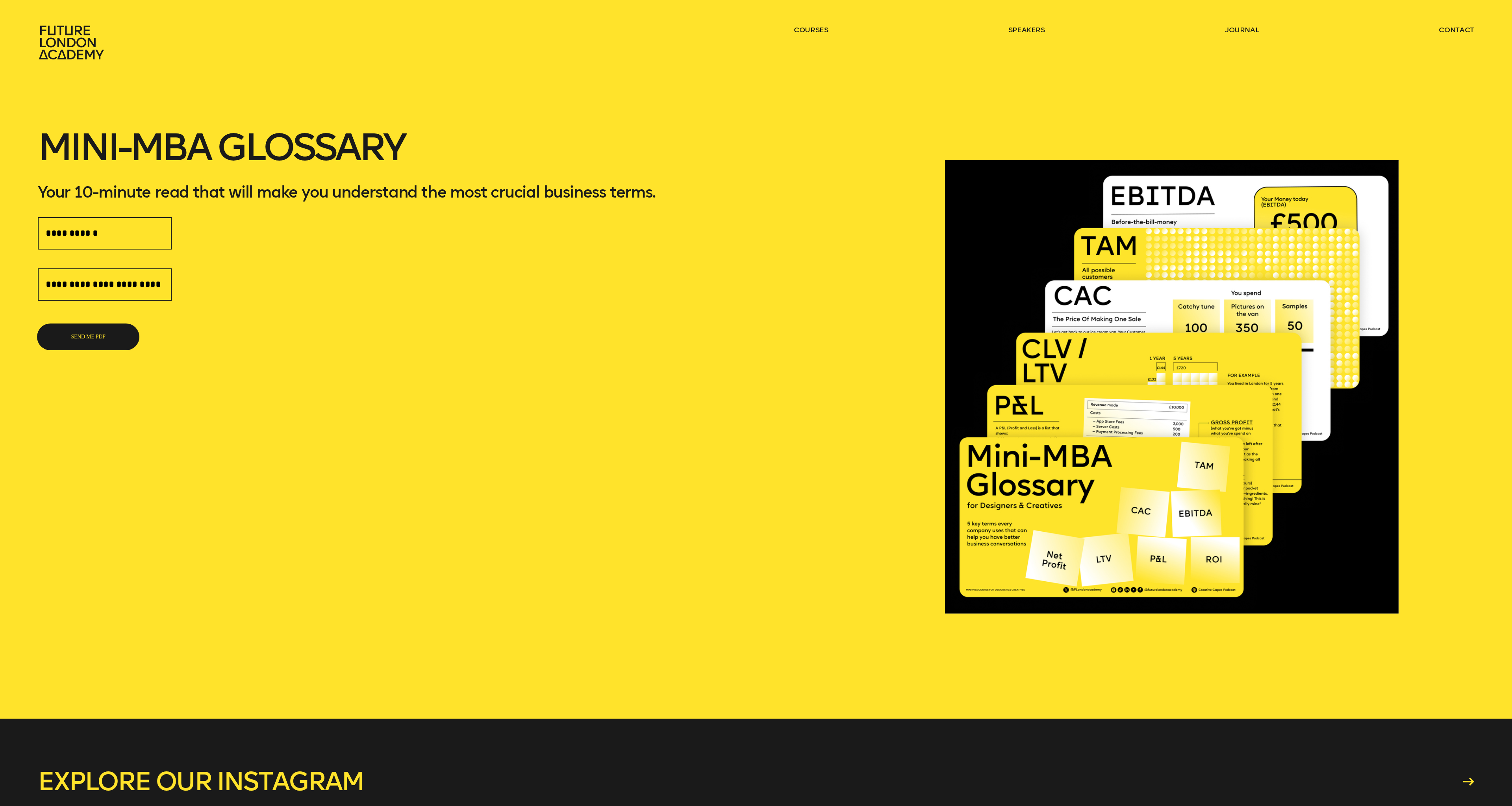
click at [74, 331] on button "SEND ME PDF" at bounding box center [88, 337] width 101 height 25
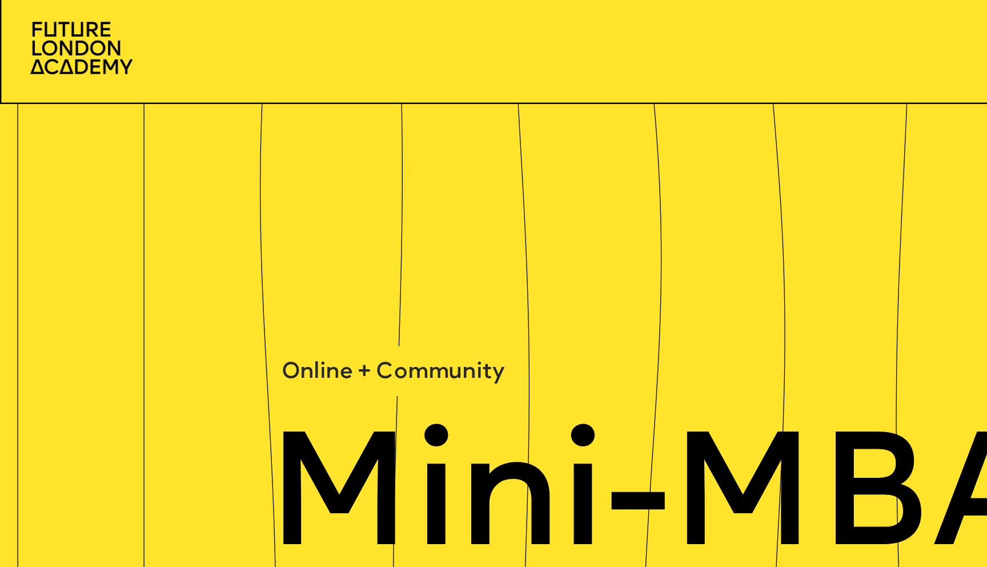
scroll to position [5327, 0]
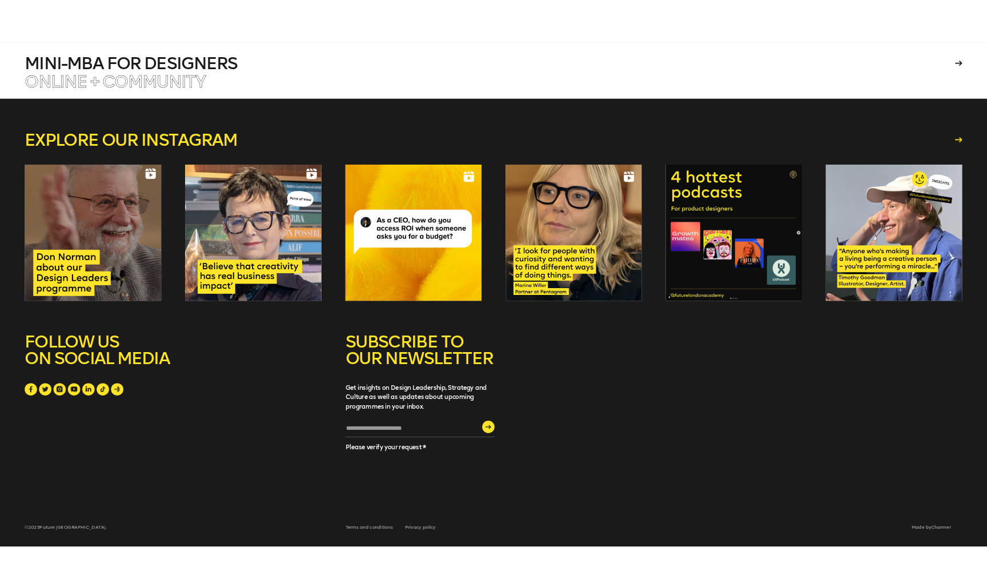
scroll to position [522, 0]
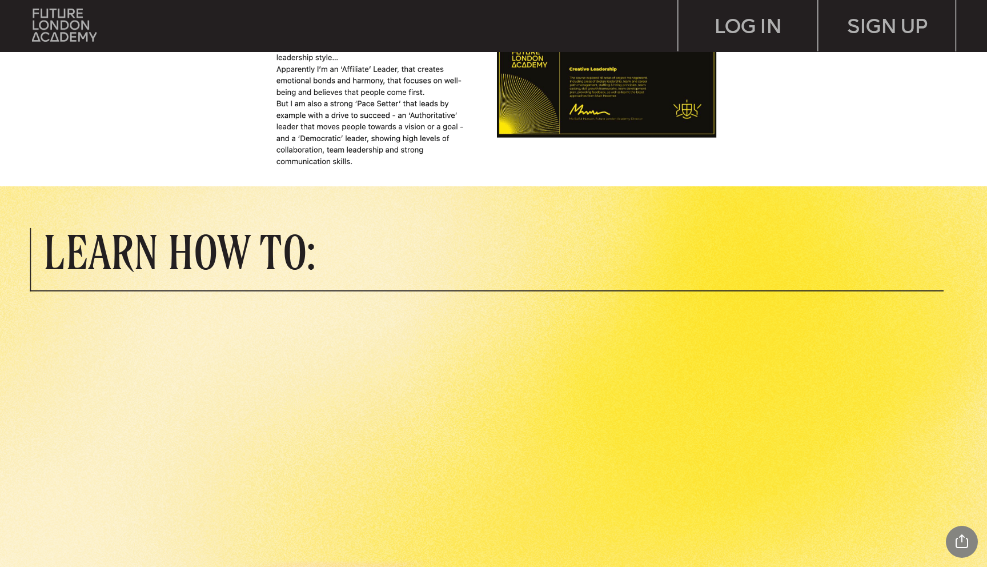
scroll to position [1400, 0]
